Goal: Task Accomplishment & Management: Complete application form

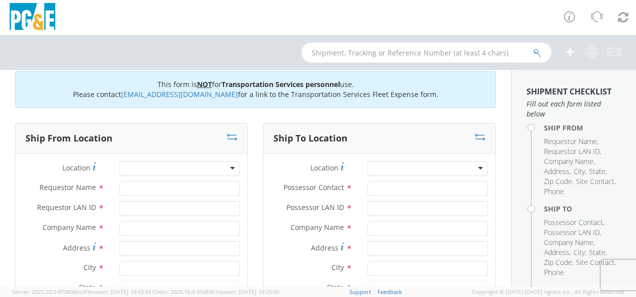
scroll to position [50, 0]
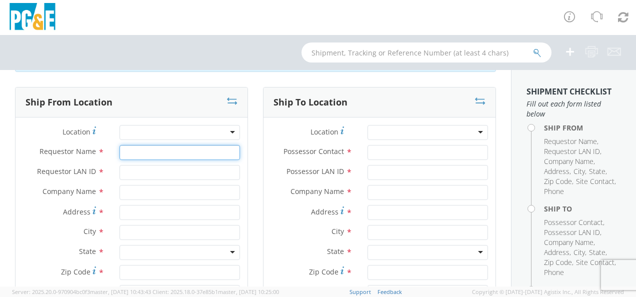
click at [143, 154] on input "Requestor Name *" at bounding box center [179, 152] width 120 height 15
type input "l"
type input "[PERSON_NAME]"
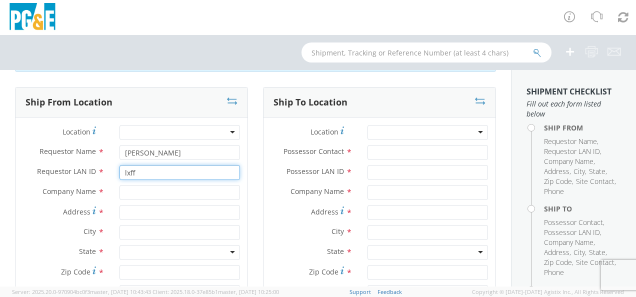
type input "lxff"
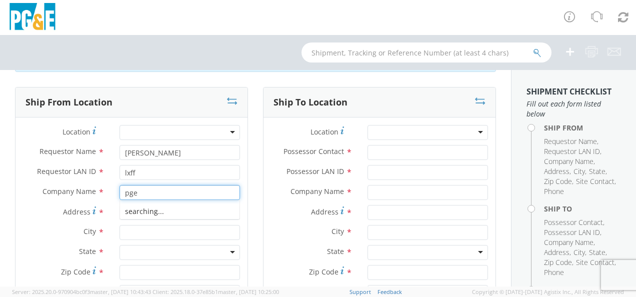
type input "pge"
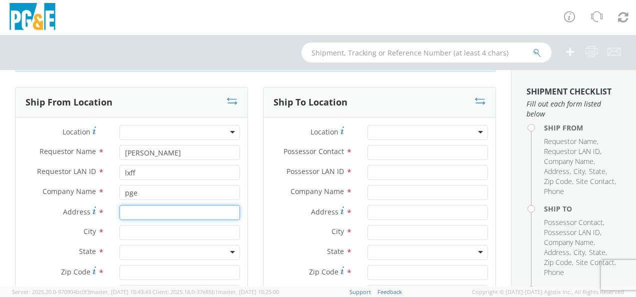
scroll to position [100, 0]
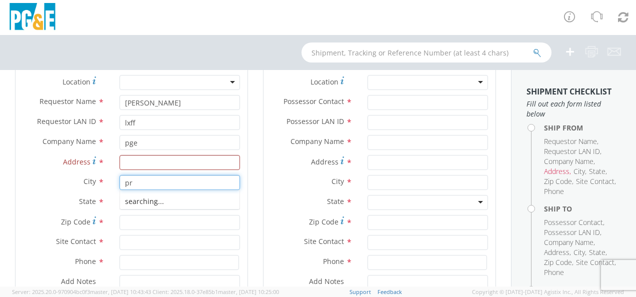
type input "p"
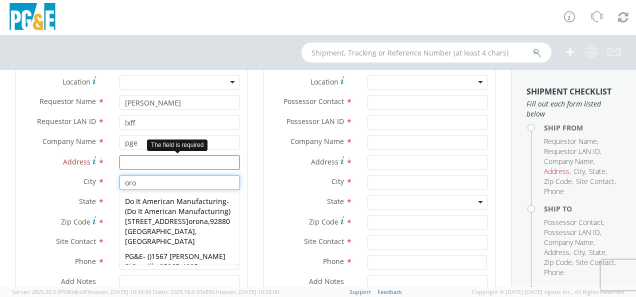
type input "oro"
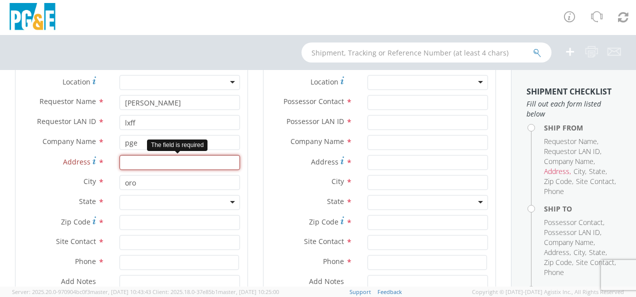
click at [134, 165] on input "Address *" at bounding box center [179, 162] width 120 height 15
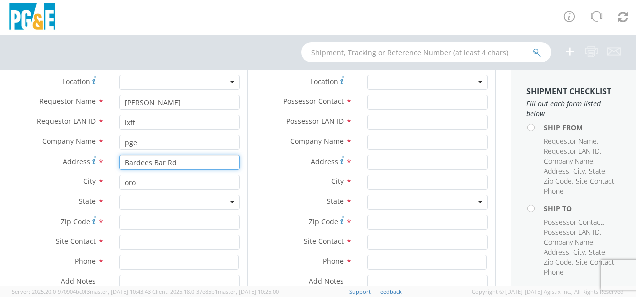
type input "Bardees Bar Rd"
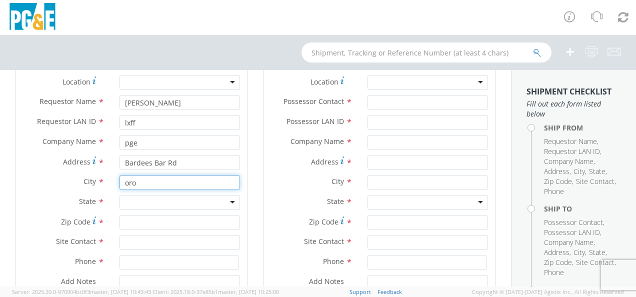
type input "v"
type input "[GEOGRAPHIC_DATA]"
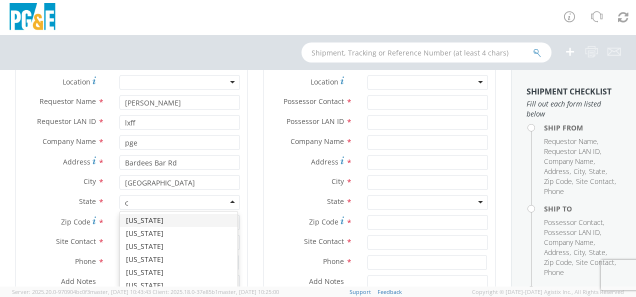
type input "ca"
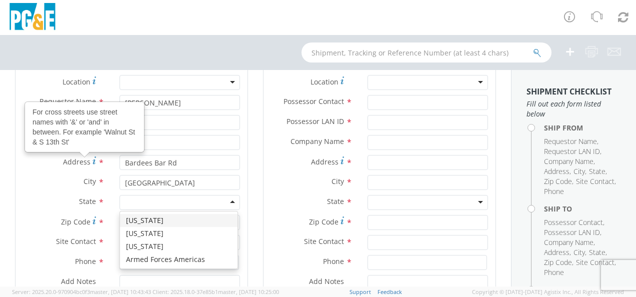
scroll to position [0, 0]
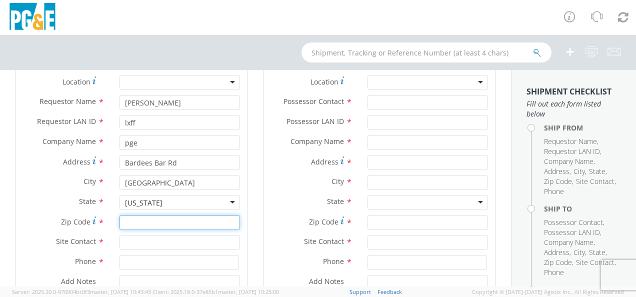
click at [152, 222] on input "Zip Code *" at bounding box center [179, 222] width 120 height 15
type input "95965"
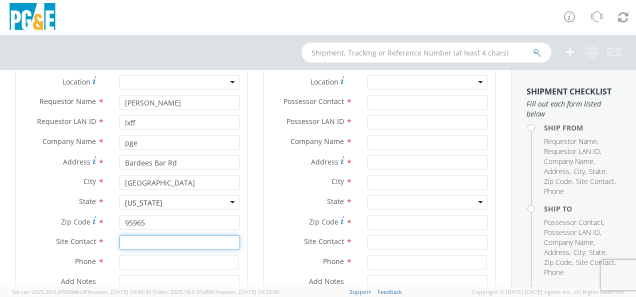
click at [156, 241] on input "text" at bounding box center [179, 242] width 120 height 15
type input "K"
type input "[PERSON_NAME]"
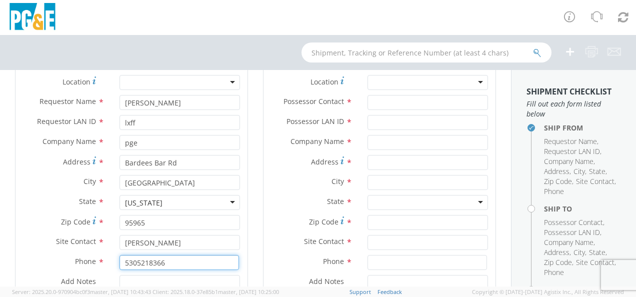
type input "5305218366"
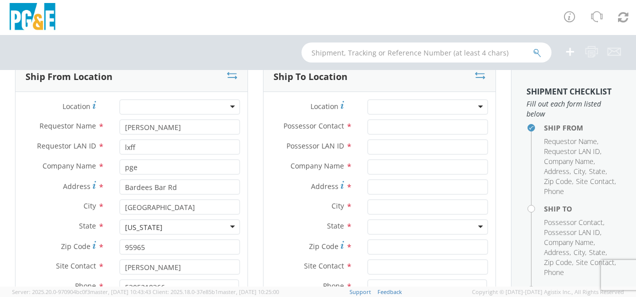
scroll to position [51, 0]
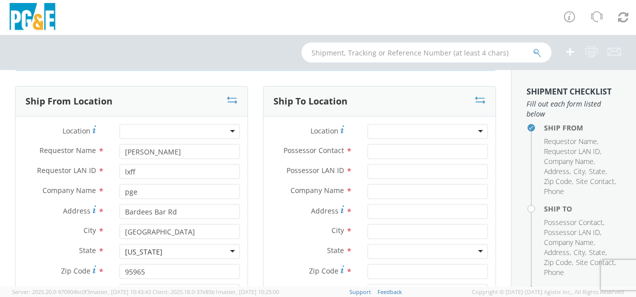
type textarea "call when you get to Yankee hill hardware"
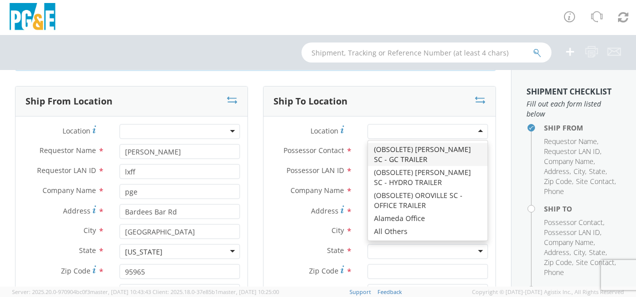
click at [476, 130] on div at bounding box center [427, 131] width 120 height 15
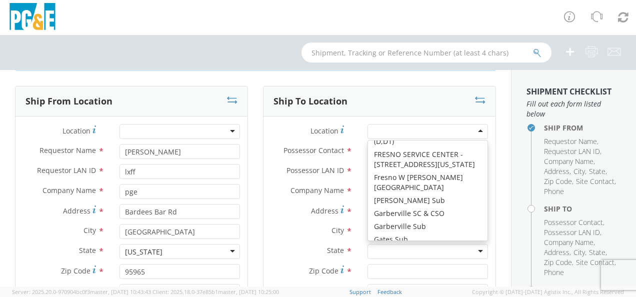
scroll to position [2300, 0]
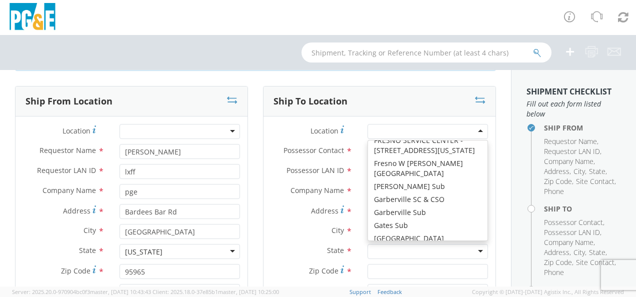
type input "r"
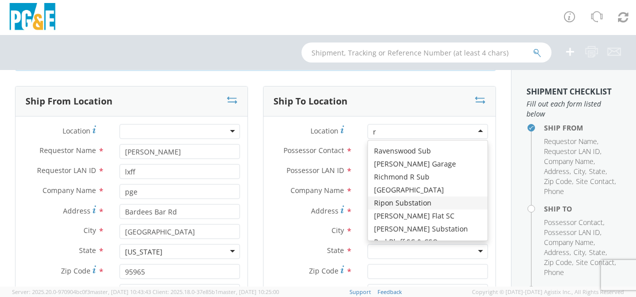
scroll to position [152, 0]
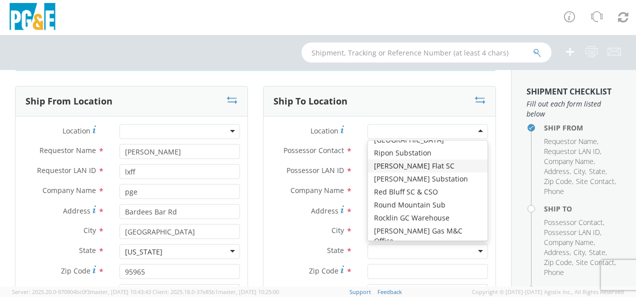
type input "PG&E"
type input "[STREET_ADDRESS]"
type input "STORRIE"
type input "95980"
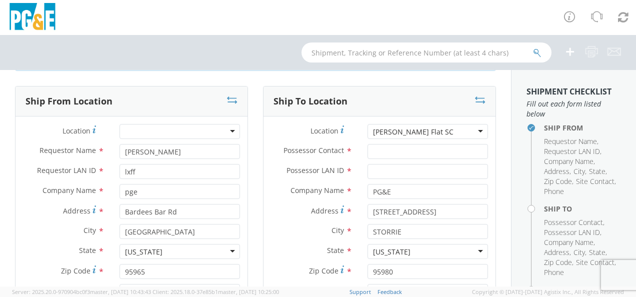
scroll to position [0, 0]
click at [378, 151] on input "Possessor Contact *" at bounding box center [427, 151] width 120 height 15
type input "[PERSON_NAME]"
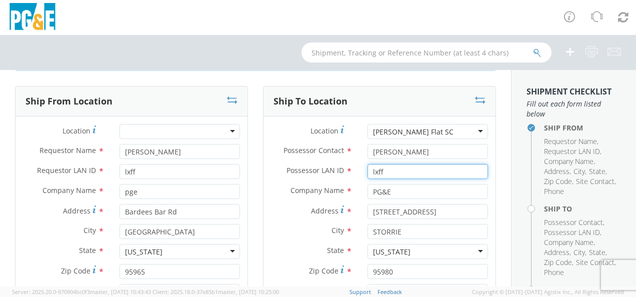
type input "lxff"
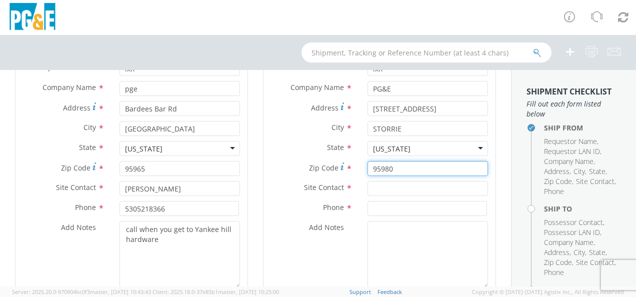
scroll to position [201, 0]
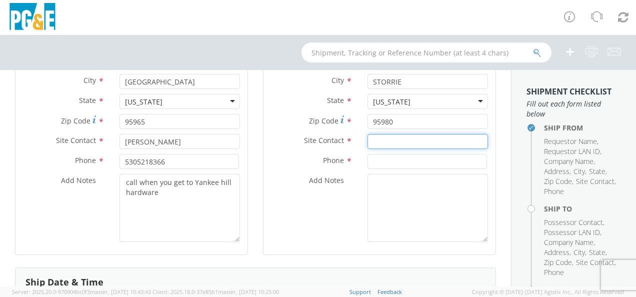
click at [386, 138] on input "text" at bounding box center [427, 141] width 120 height 15
type input "[PERSON_NAME]"
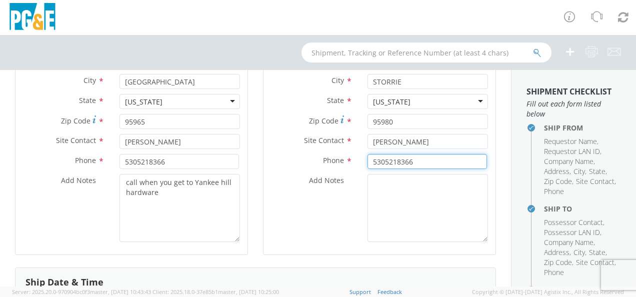
scroll to position [351, 0]
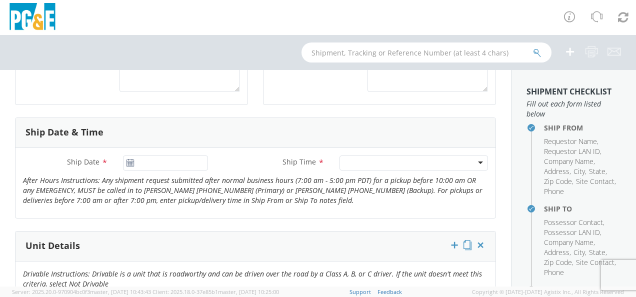
type input "5305218366"
click at [126, 162] on use at bounding box center [129, 162] width 7 height 7
click at [131, 162] on use at bounding box center [129, 162] width 7 height 7
click at [140, 161] on input "[DATE]" at bounding box center [165, 162] width 85 height 15
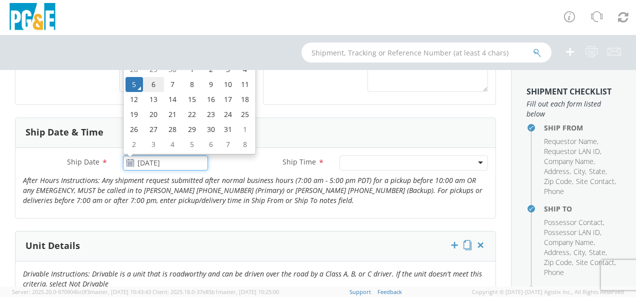
click at [152, 80] on td "6" at bounding box center [153, 84] width 21 height 15
type input "[DATE]"
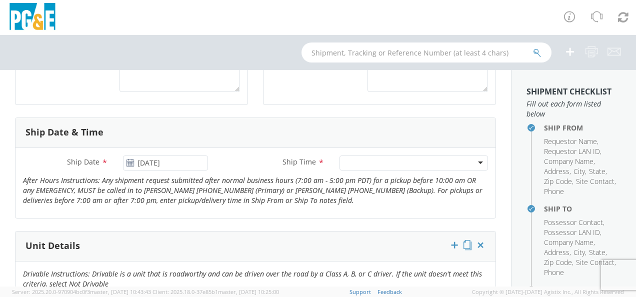
click at [470, 160] on div at bounding box center [413, 162] width 148 height 15
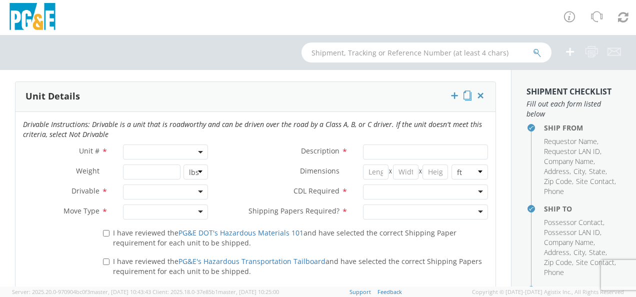
scroll to position [501, 0]
click at [198, 150] on b at bounding box center [200, 151] width 5 height 2
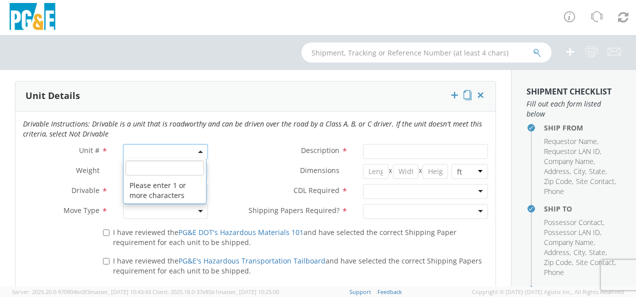
click at [168, 167] on input "search" at bounding box center [164, 167] width 78 height 15
